Goal: Information Seeking & Learning: Find contact information

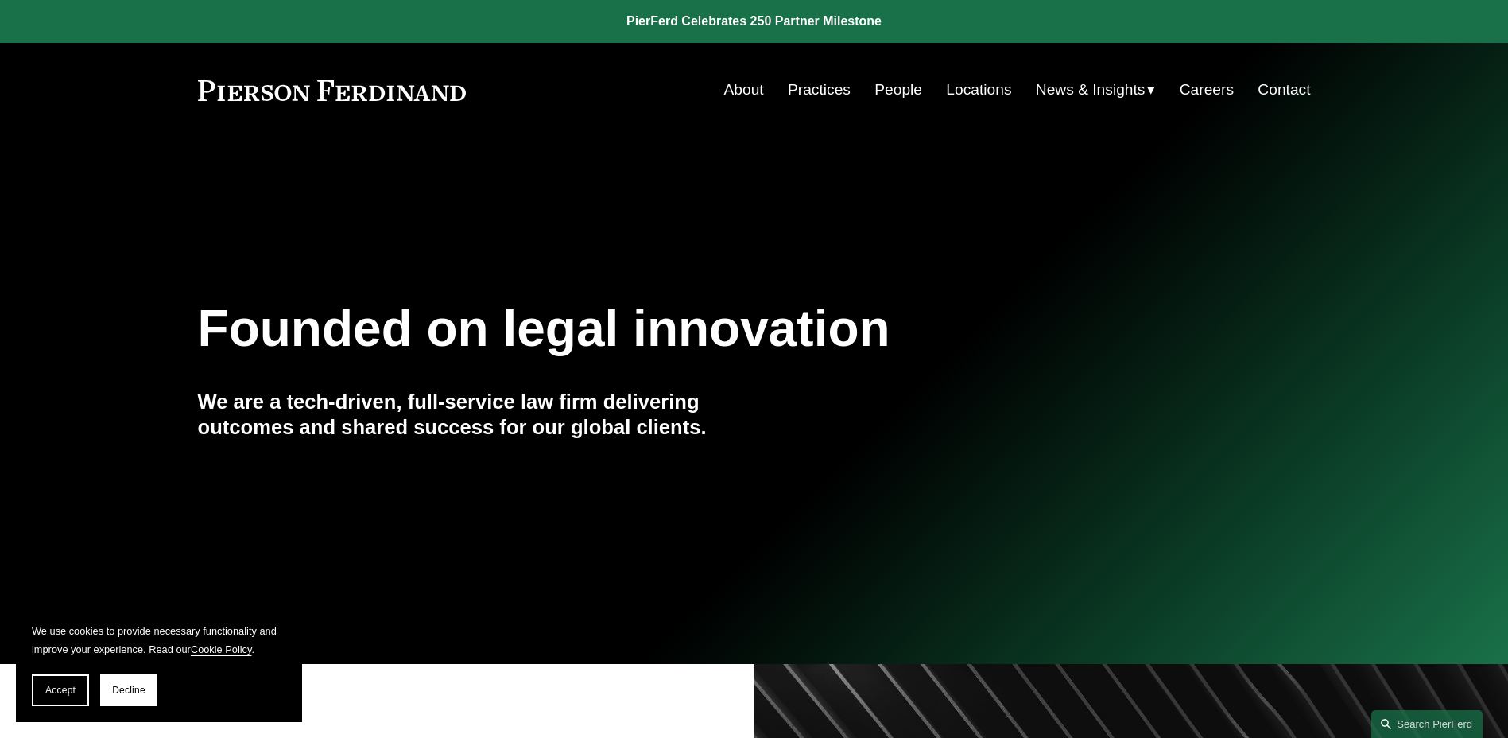
click at [747, 87] on link "About" at bounding box center [744, 90] width 40 height 30
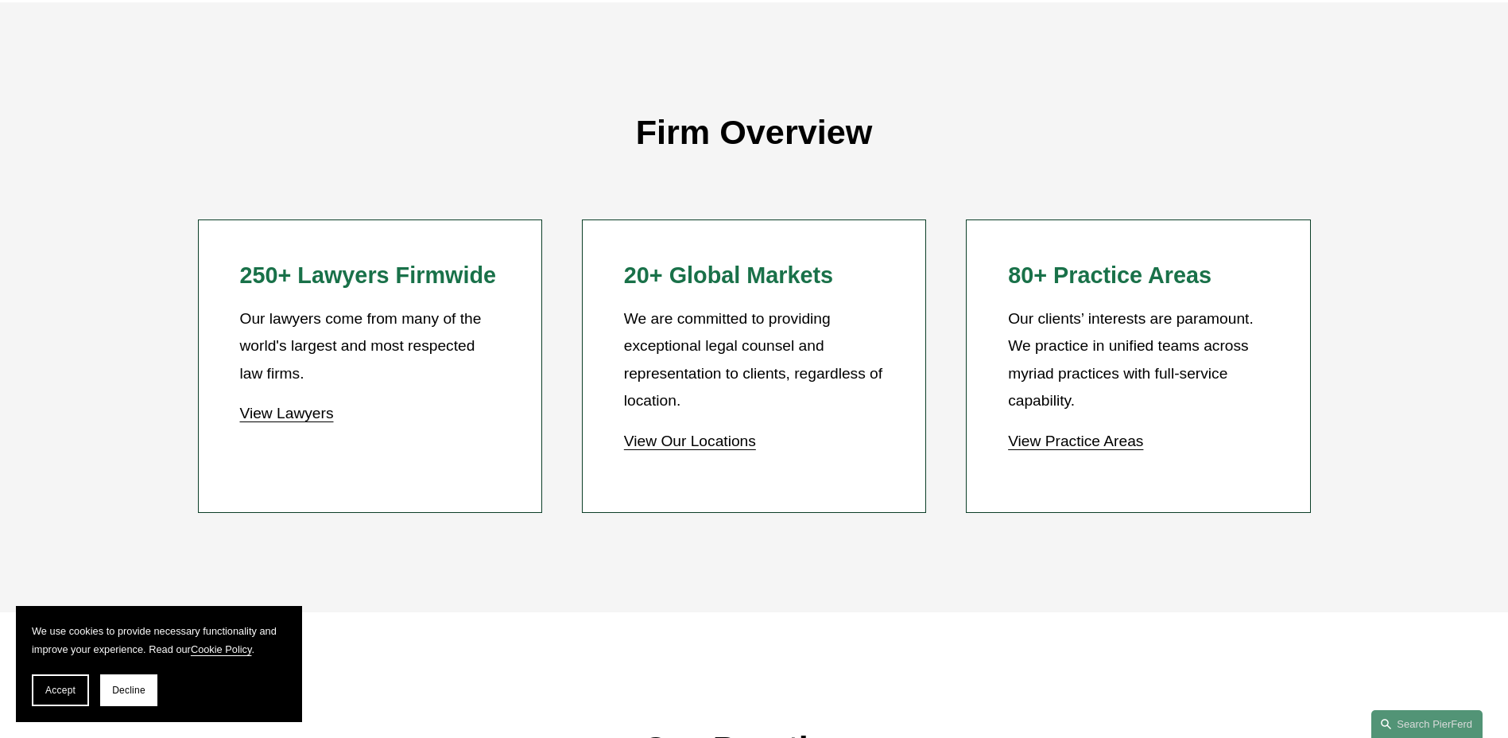
scroll to position [1422, 0]
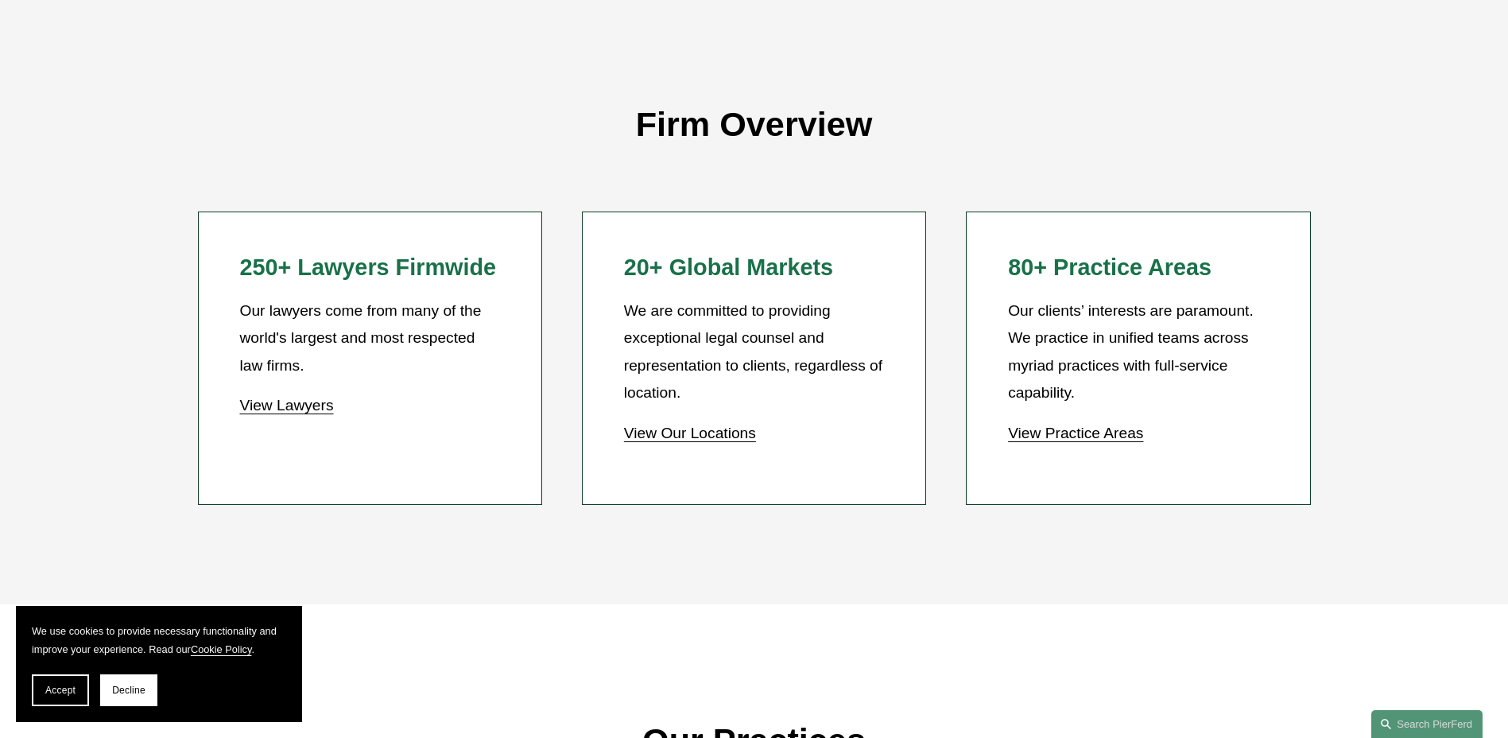
click at [1116, 434] on link "View Practice Areas" at bounding box center [1075, 433] width 135 height 17
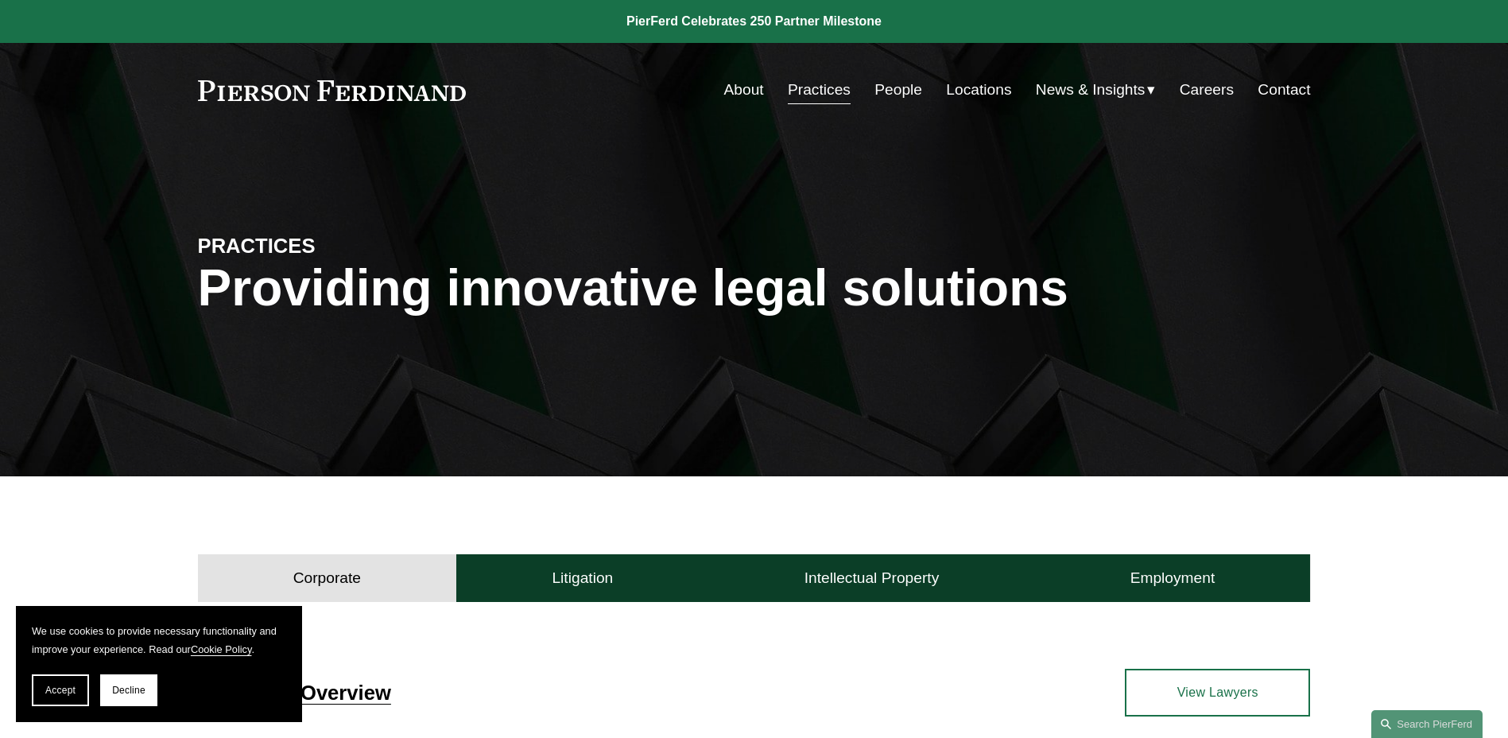
click at [884, 89] on link "People" at bounding box center [899, 90] width 48 height 30
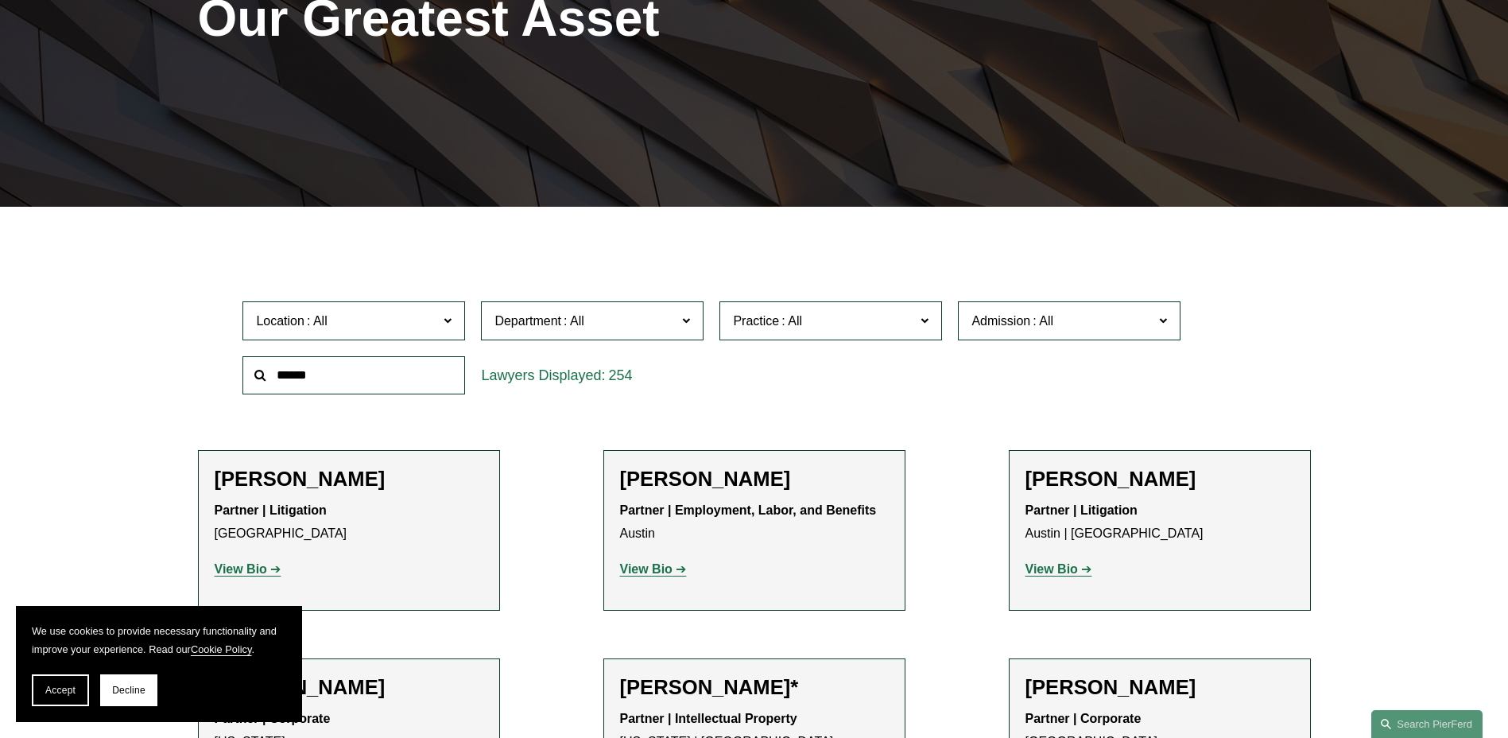
scroll to position [225, 0]
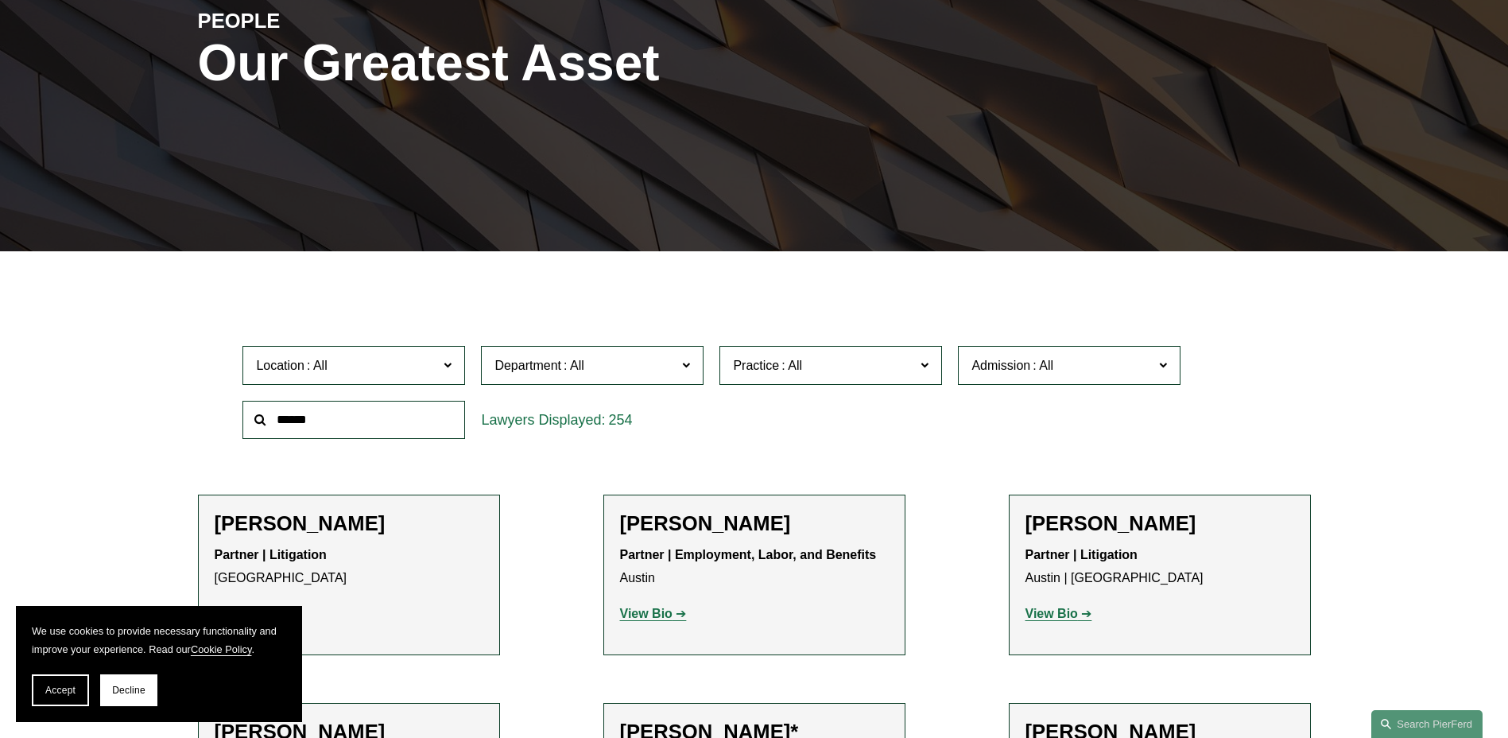
click at [289, 415] on input "text" at bounding box center [353, 420] width 223 height 39
type input "*"
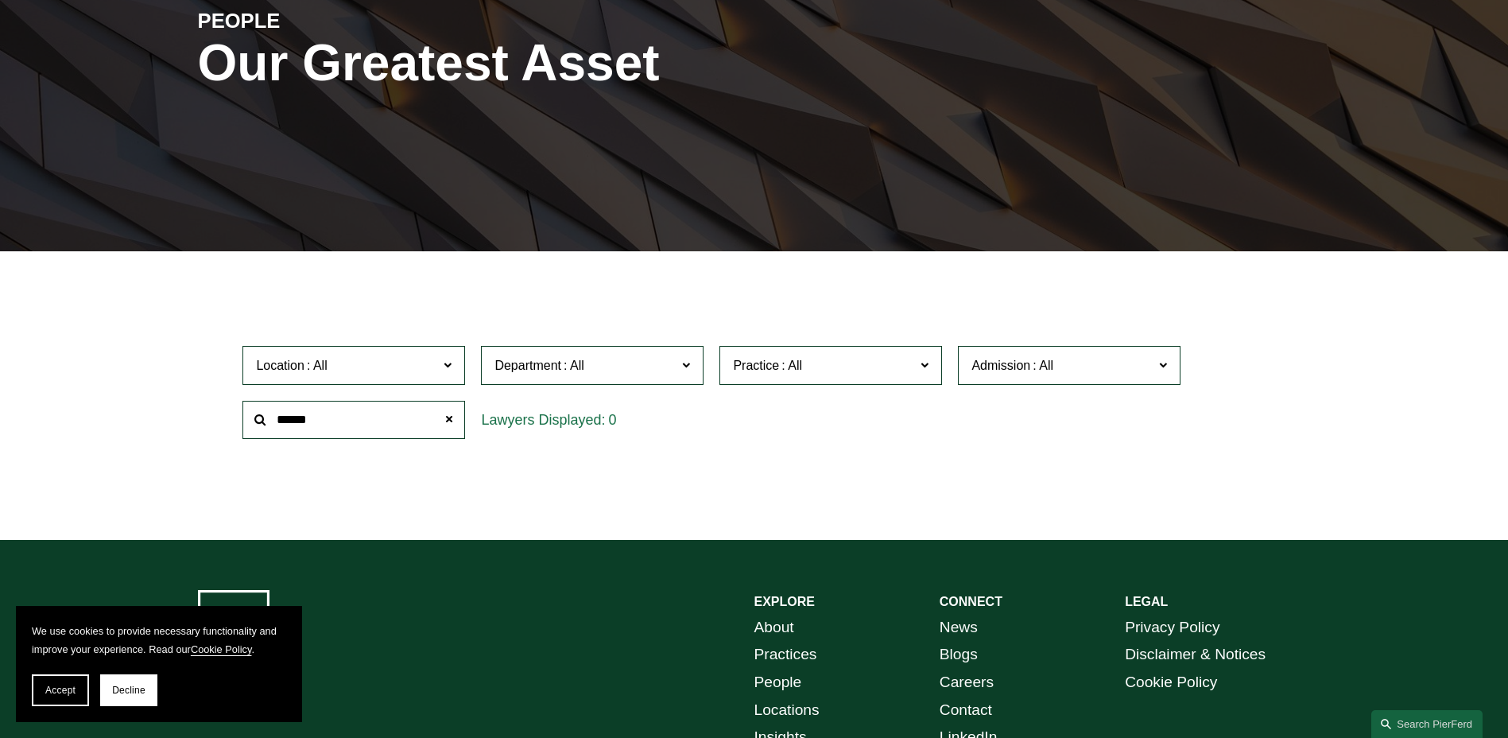
type input "******"
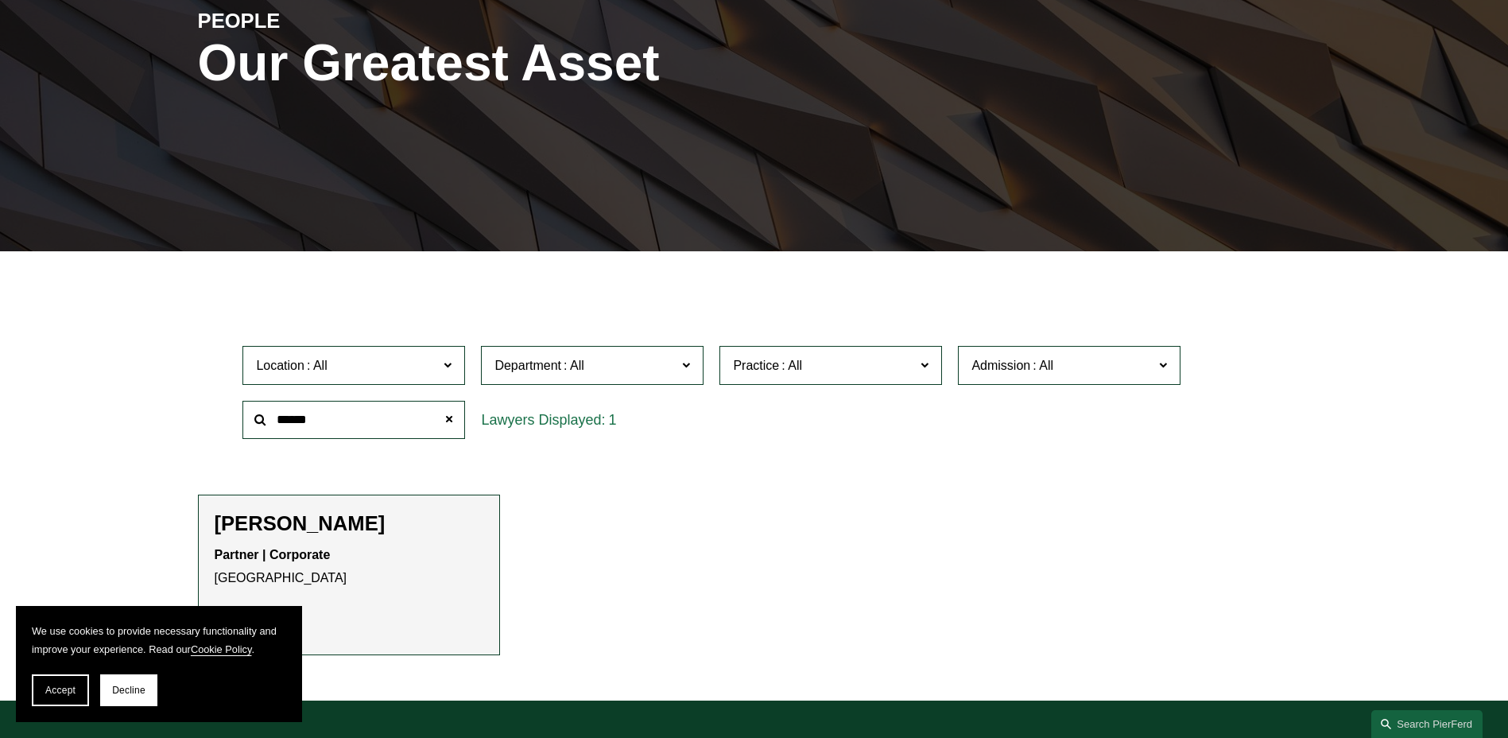
click at [288, 529] on h2 "[PERSON_NAME]" at bounding box center [349, 523] width 269 height 25
click at [313, 607] on p "View Bio" at bounding box center [349, 614] width 269 height 23
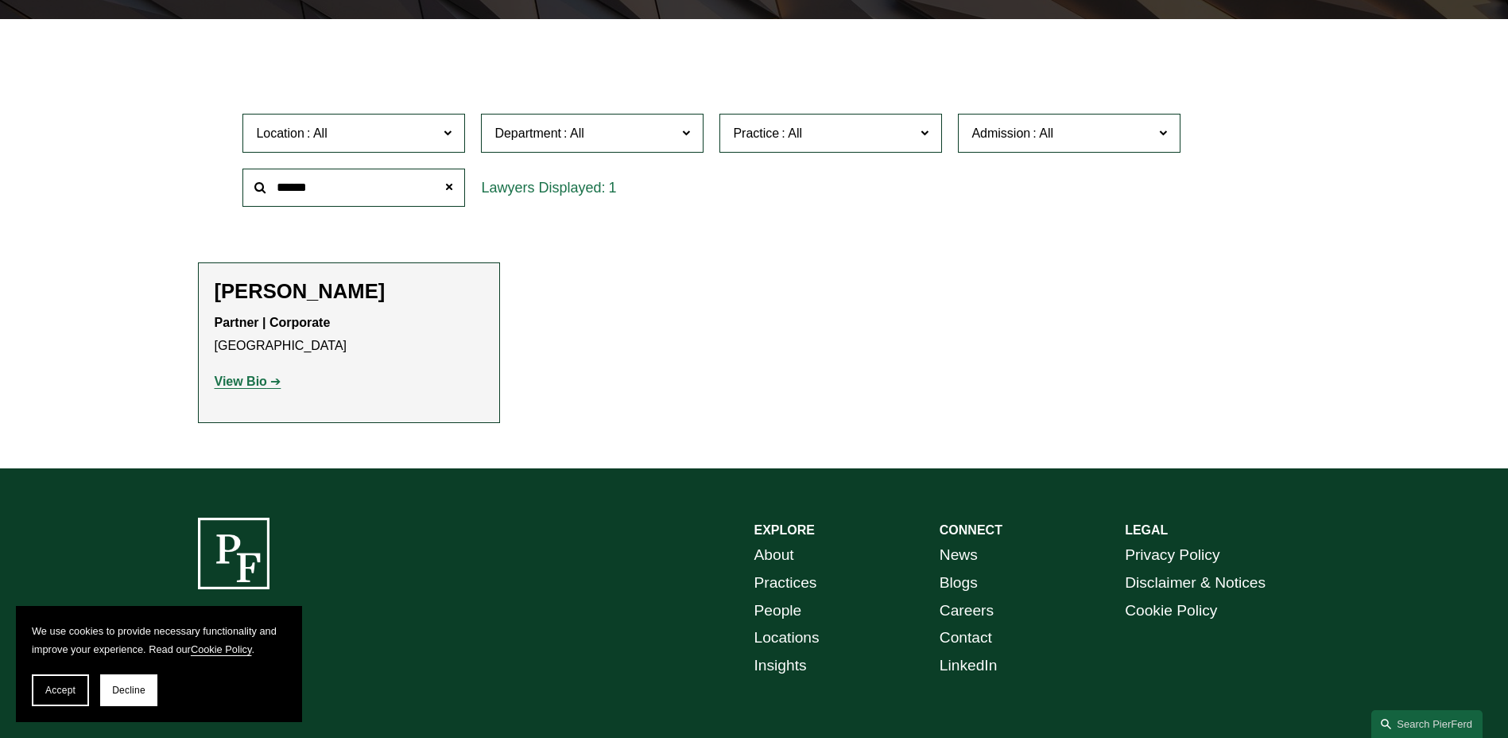
scroll to position [460, 0]
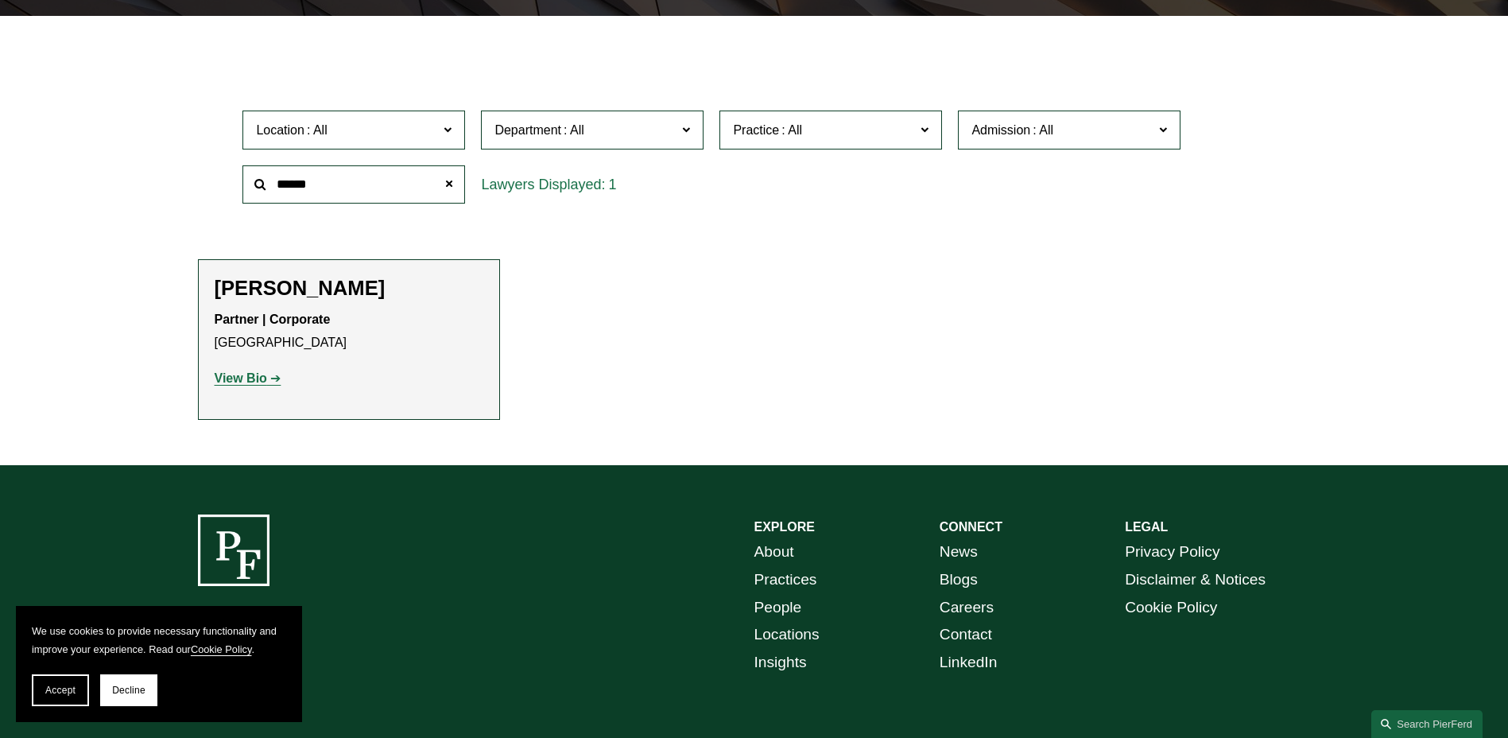
click at [249, 374] on strong "View Bio" at bounding box center [241, 378] width 52 height 14
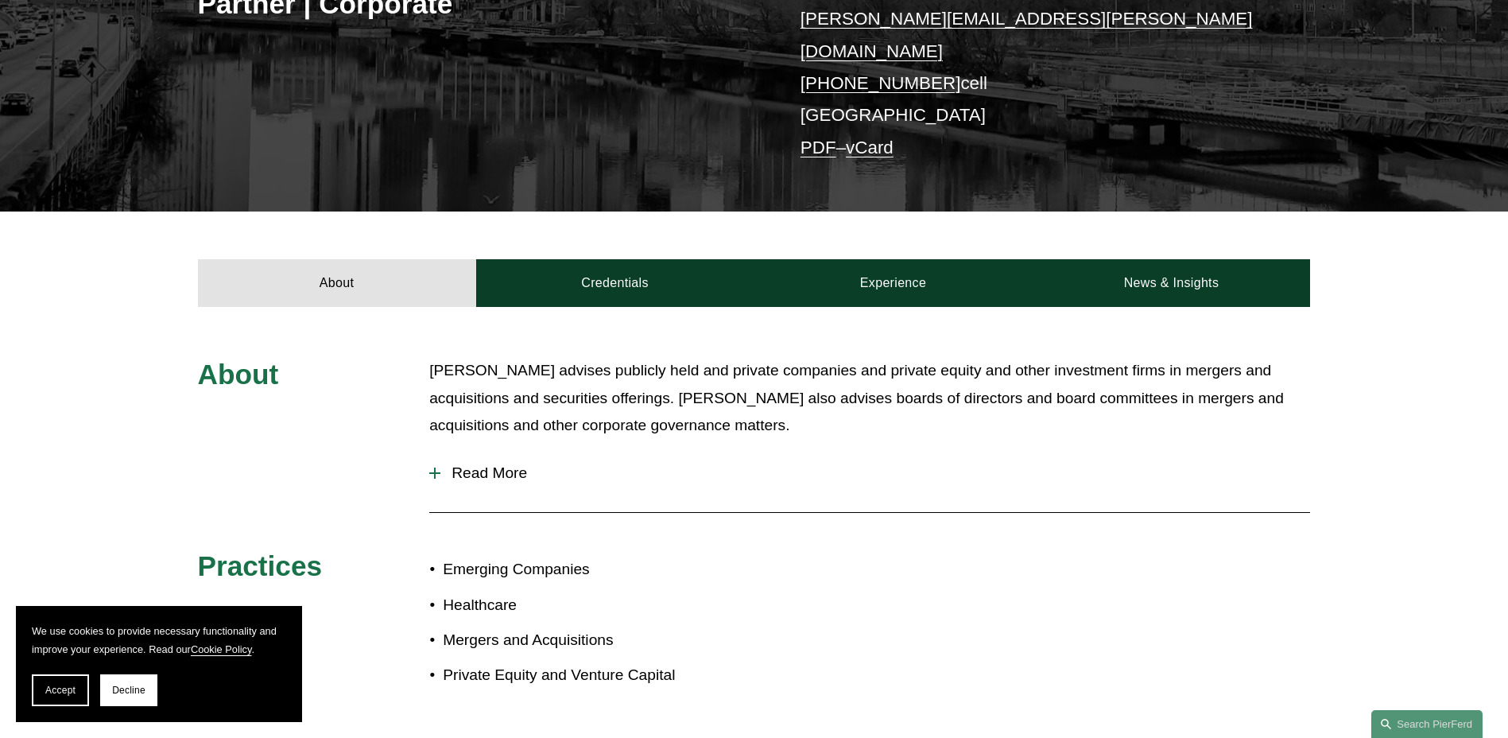
scroll to position [353, 0]
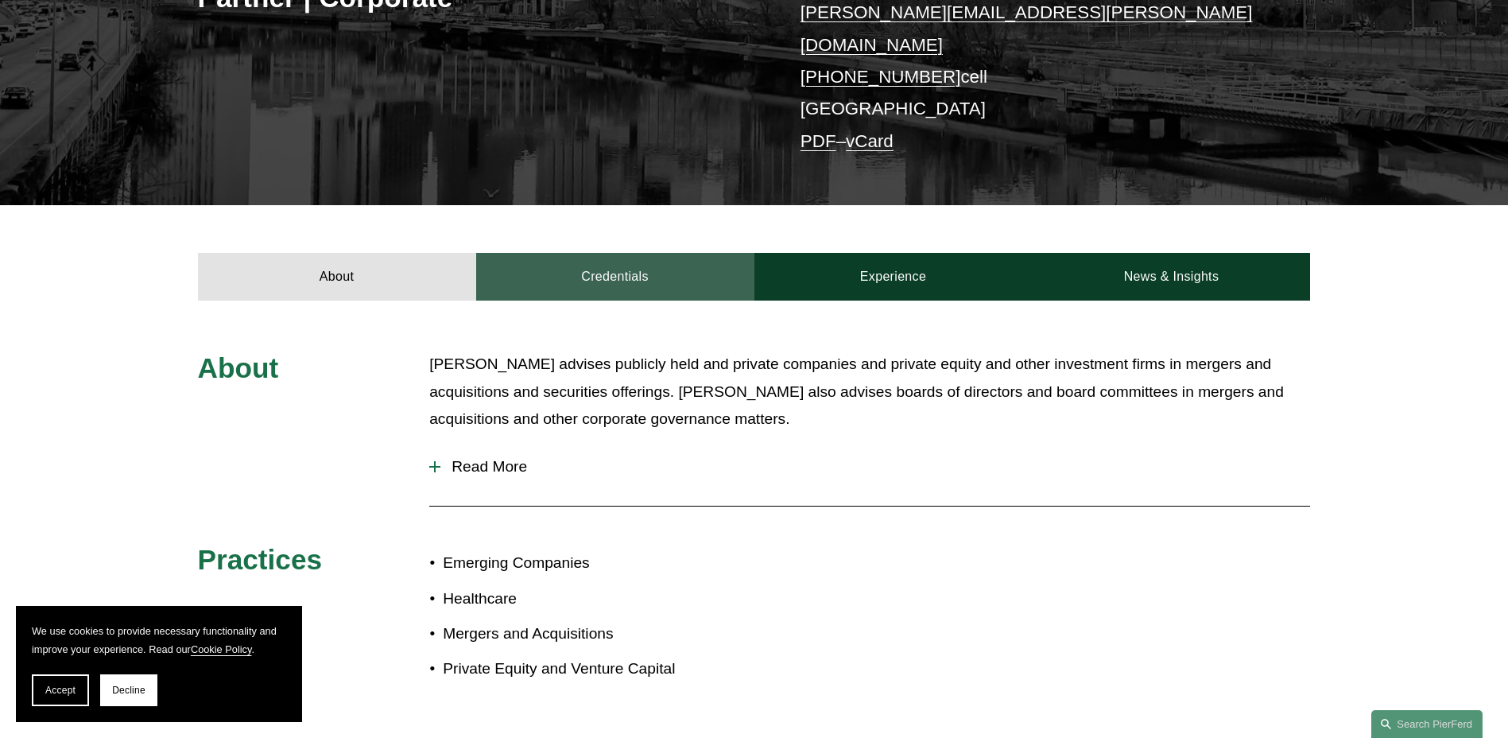
click at [615, 265] on link "Credentials" at bounding box center [615, 277] width 278 height 48
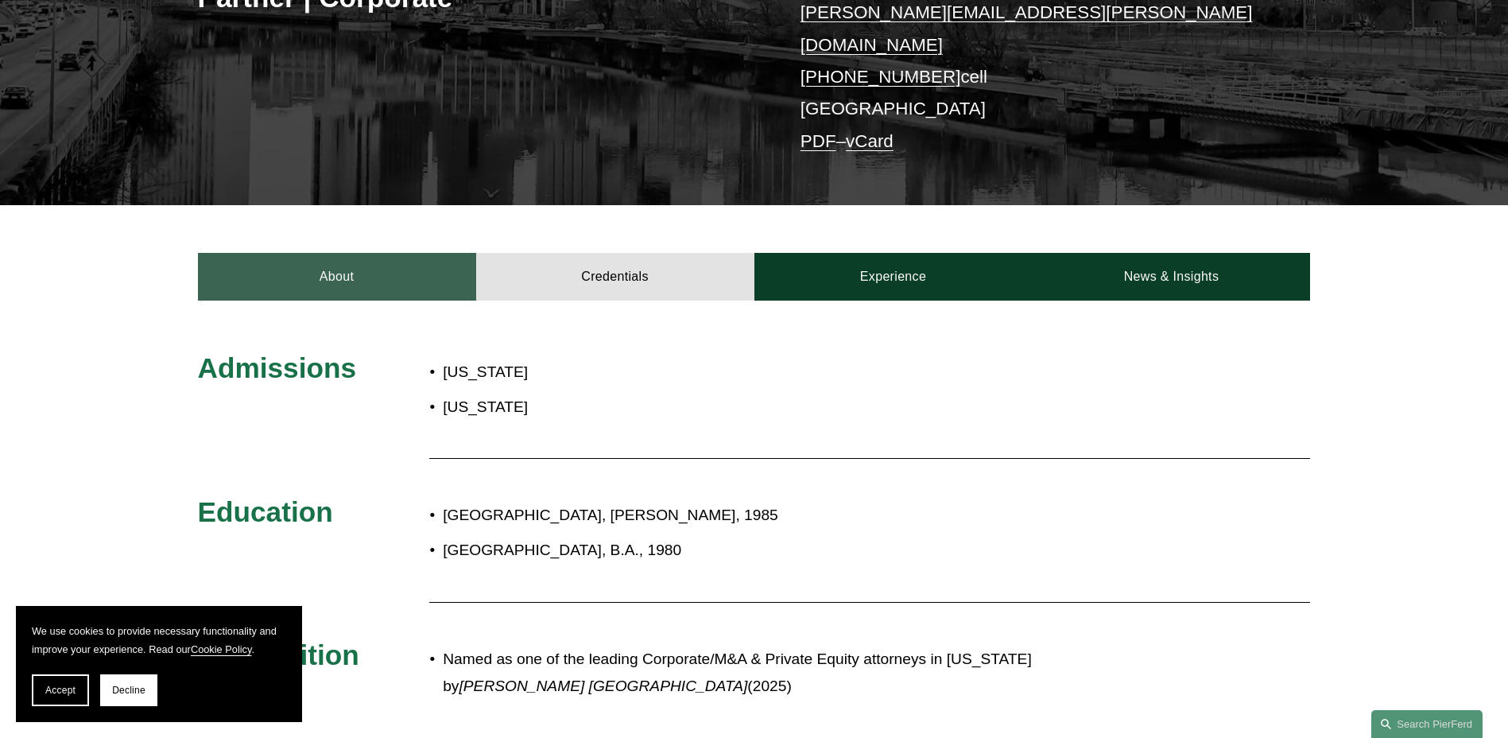
click at [286, 258] on link "About" at bounding box center [337, 277] width 278 height 48
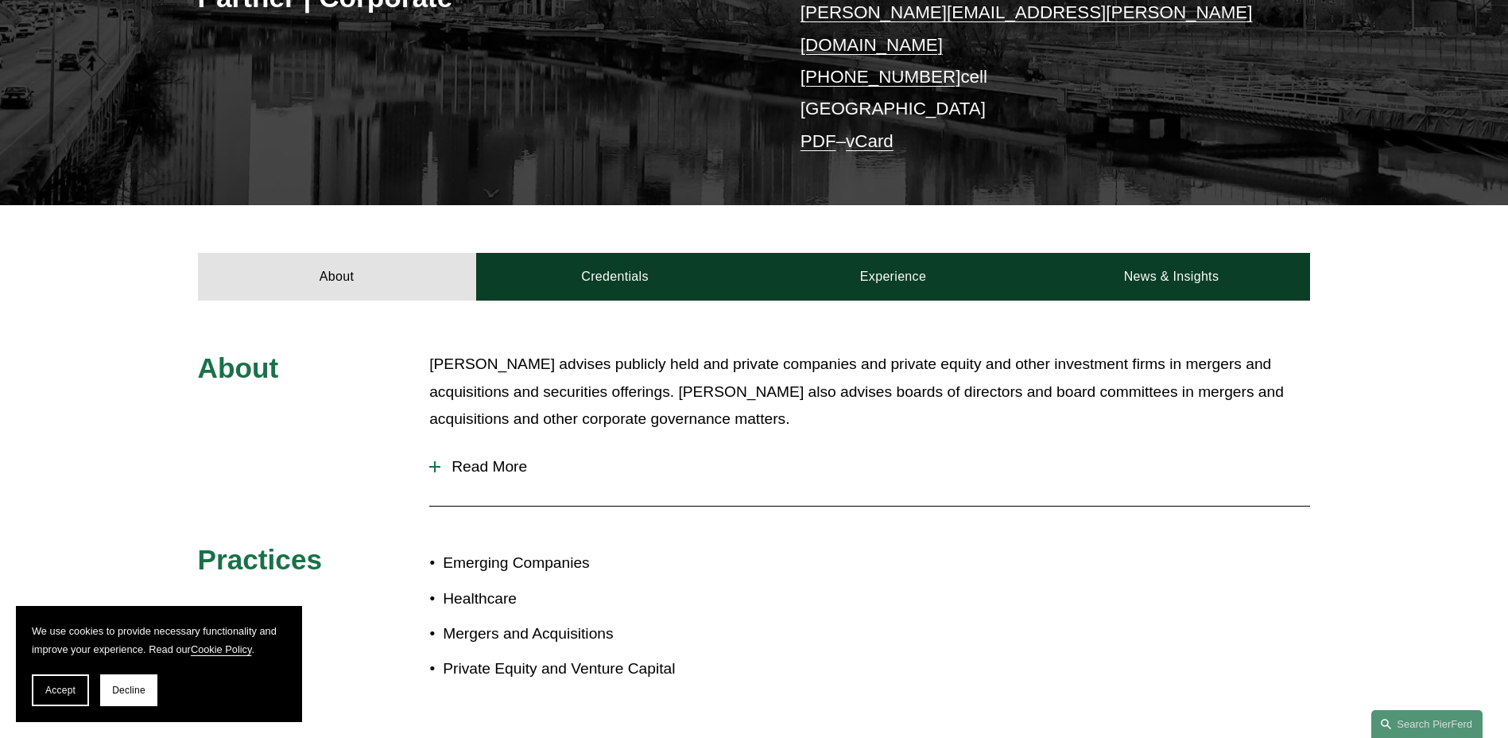
click at [440, 461] on div at bounding box center [434, 466] width 11 height 11
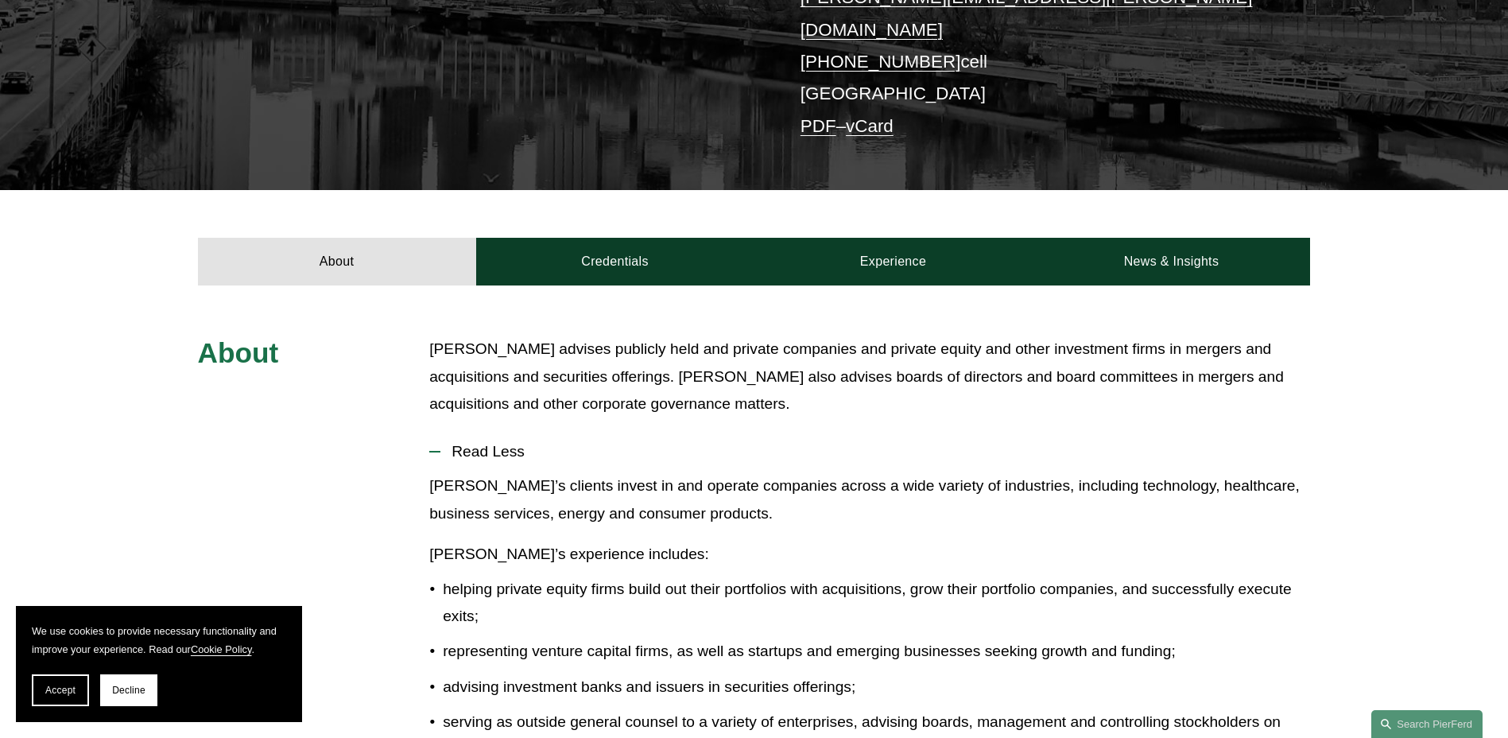
scroll to position [381, 0]
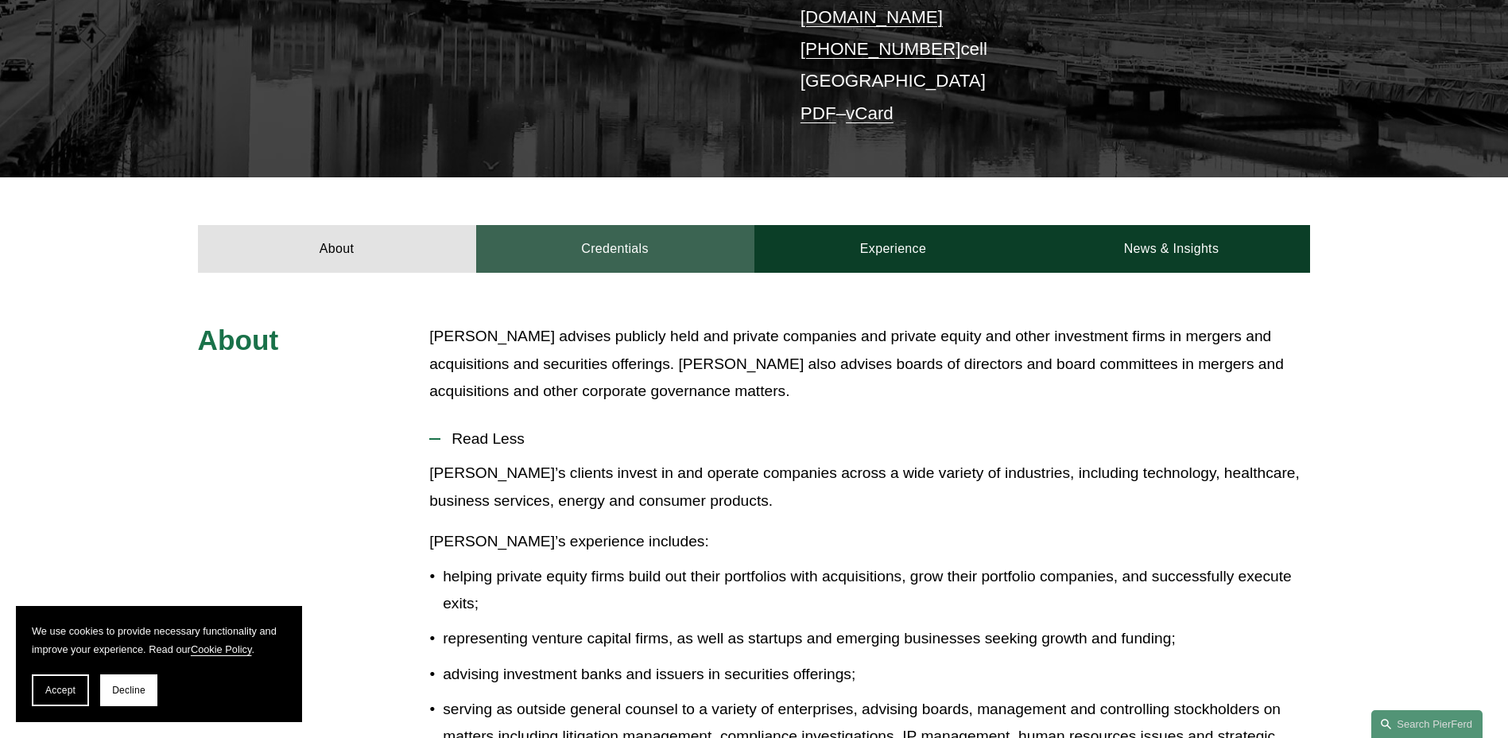
click at [626, 245] on link "Credentials" at bounding box center [615, 249] width 278 height 48
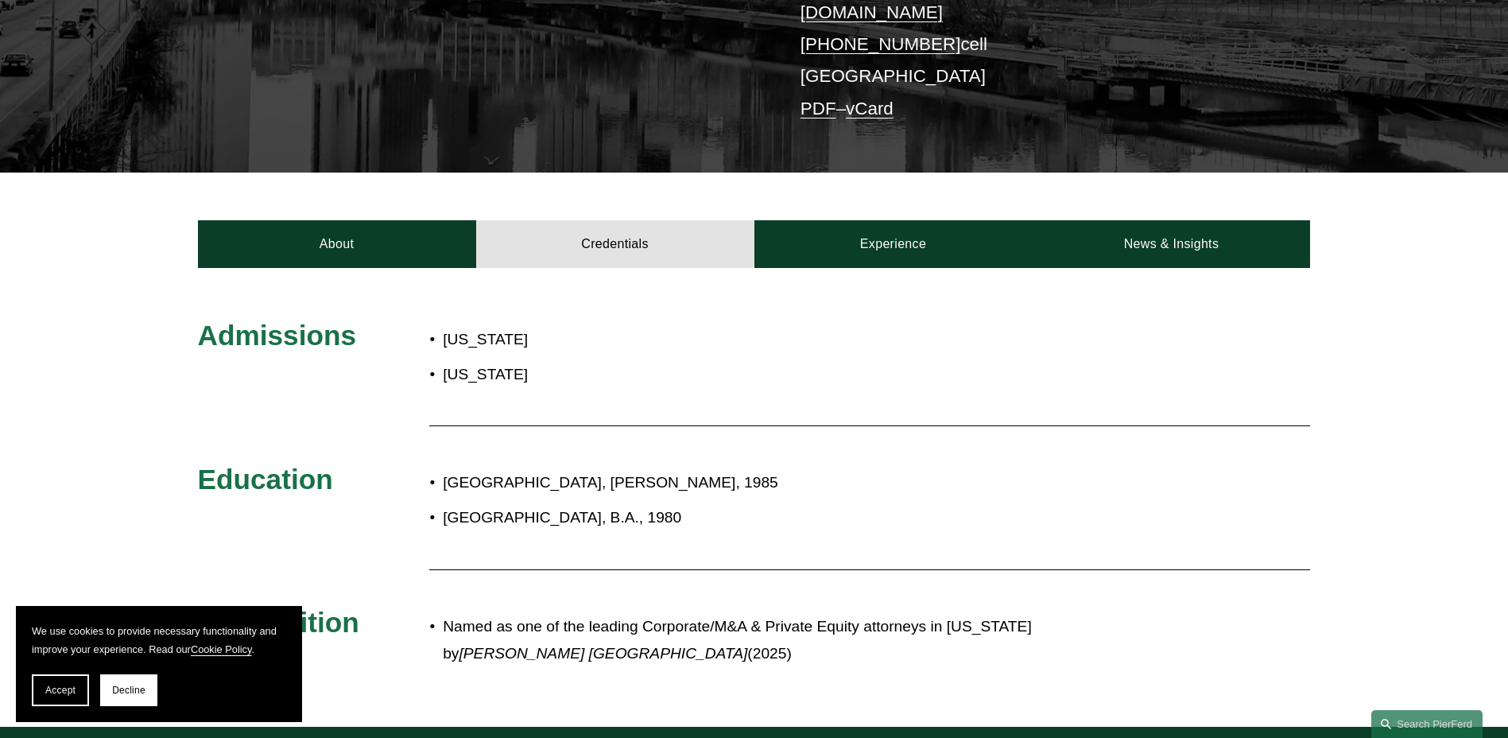
scroll to position [336, 0]
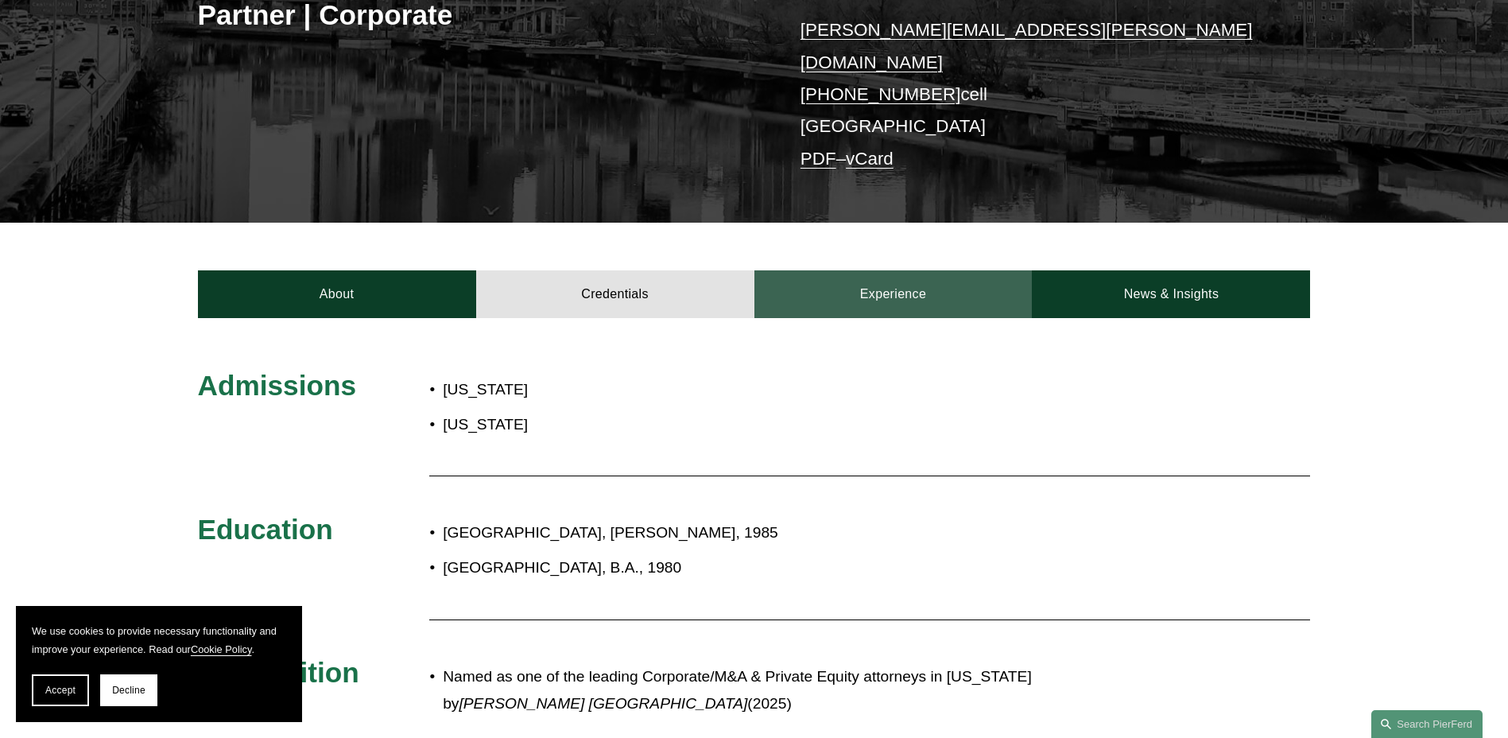
click at [894, 280] on link "Experience" at bounding box center [894, 294] width 278 height 48
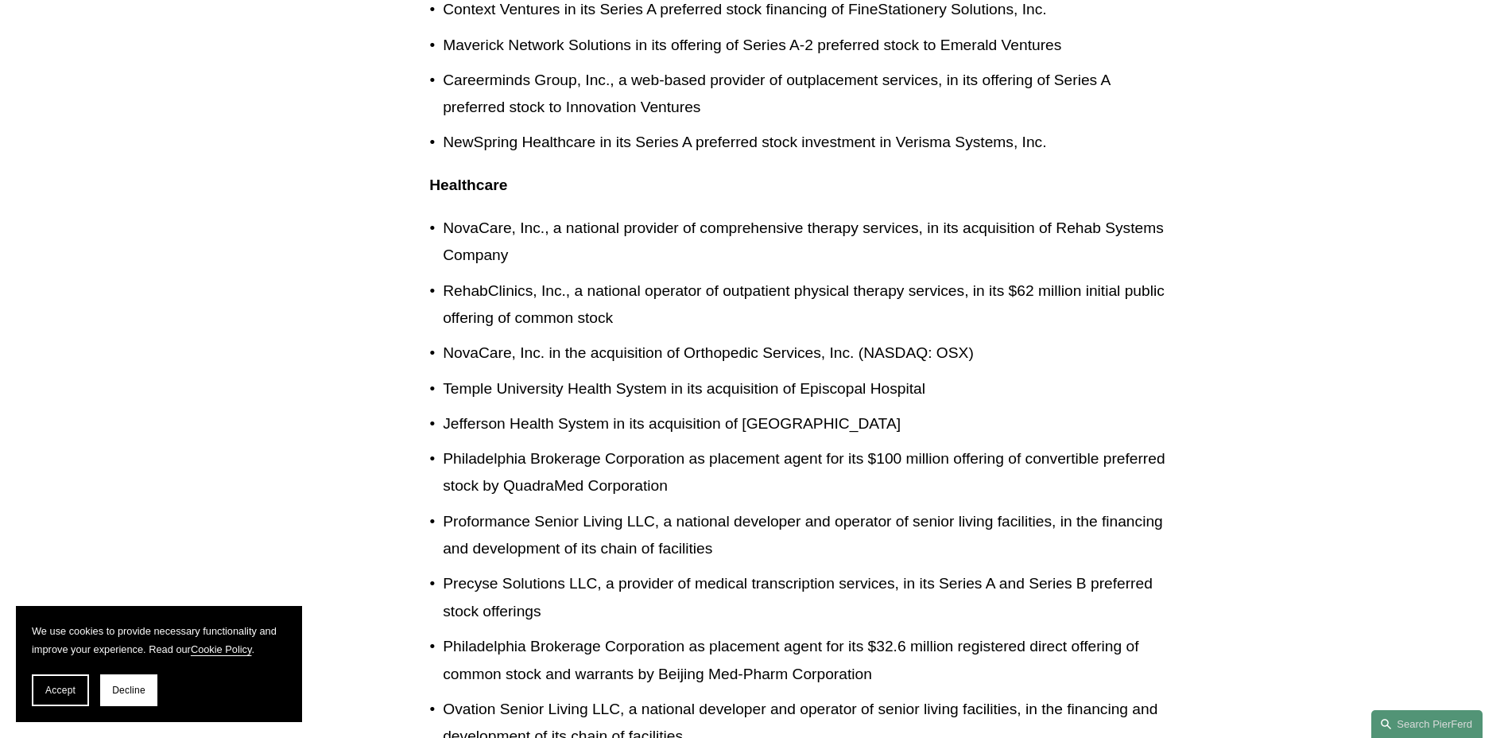
scroll to position [2066, 0]
